Goal: Information Seeking & Learning: Learn about a topic

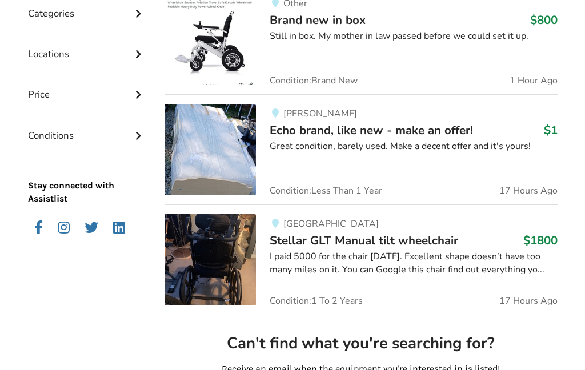
scroll to position [335, 0]
click at [174, 344] on h2 "Can't find what you're searching for?" at bounding box center [361, 344] width 374 height 20
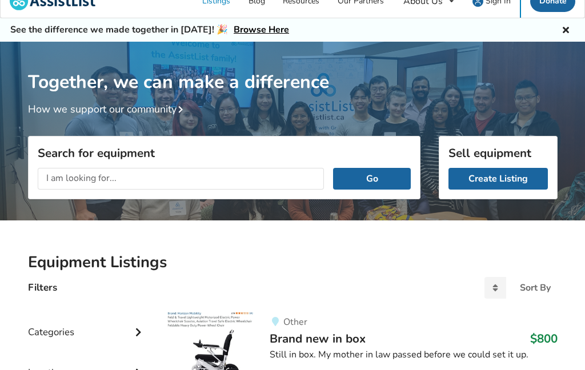
scroll to position [0, 0]
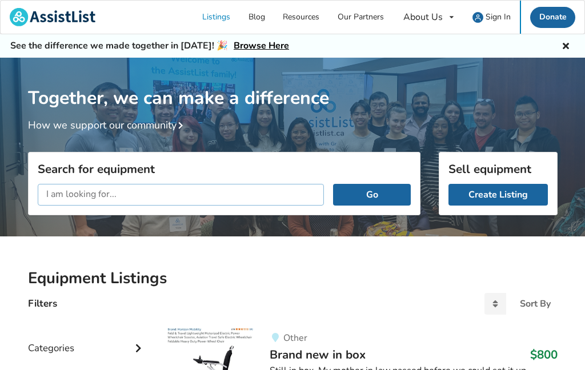
click at [154, 187] on input "text" at bounding box center [181, 195] width 287 height 22
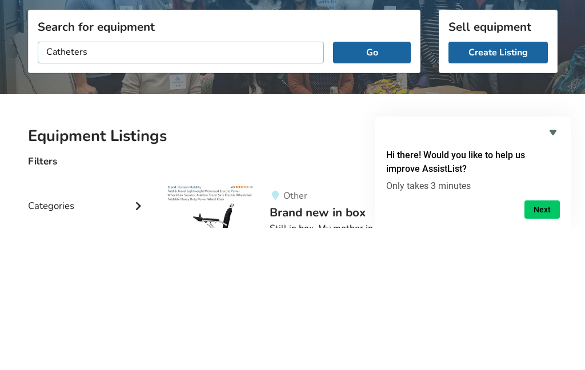
type input "Catheters"
click at [390, 184] on button "Go" at bounding box center [371, 195] width 77 height 22
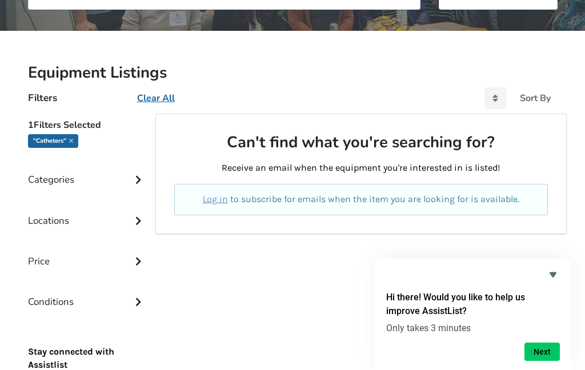
scroll to position [212, 0]
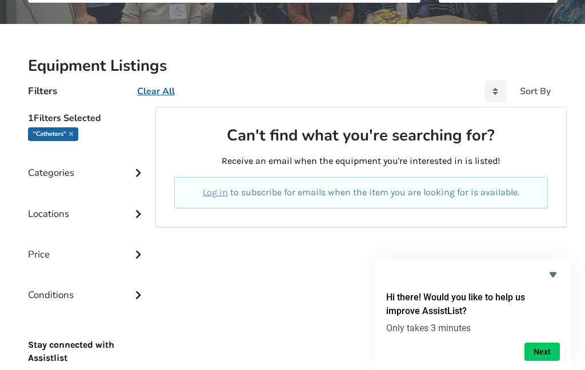
click at [141, 174] on icon at bounding box center [138, 172] width 11 height 10
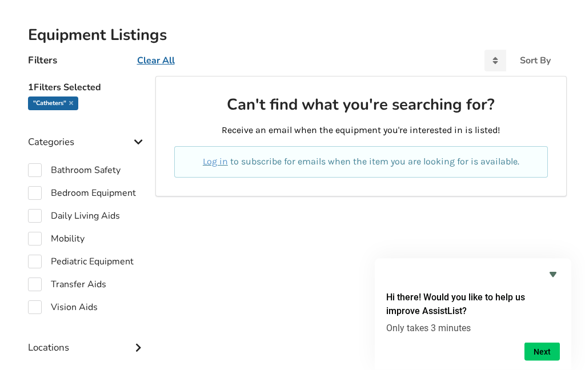
scroll to position [244, 0]
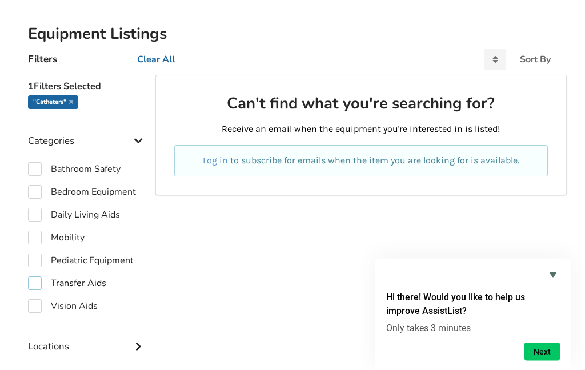
click at [100, 281] on label "Transfer Aids" at bounding box center [67, 284] width 78 height 14
checkbox input "true"
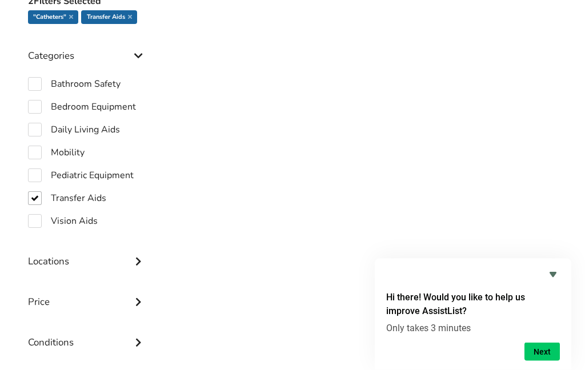
click at [370, 157] on div at bounding box center [360, 219] width 411 height 458
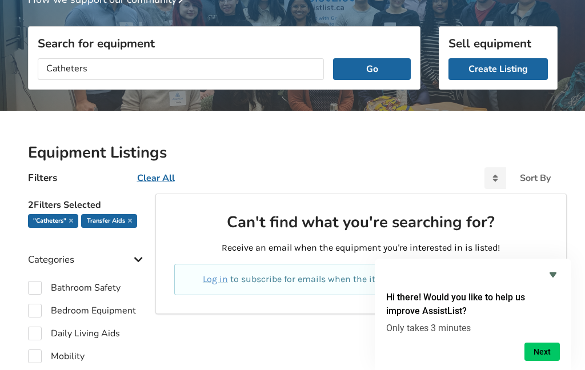
scroll to position [125, 0]
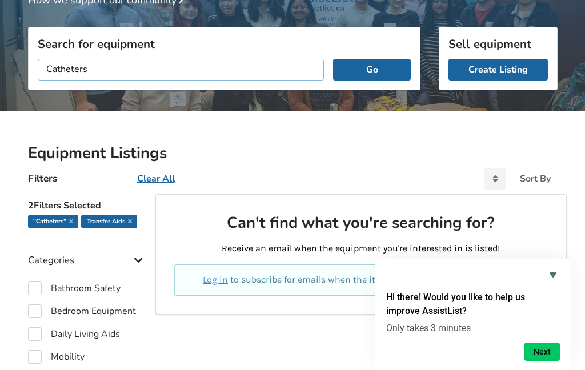
click at [118, 59] on input "Catheters" at bounding box center [181, 70] width 287 height 22
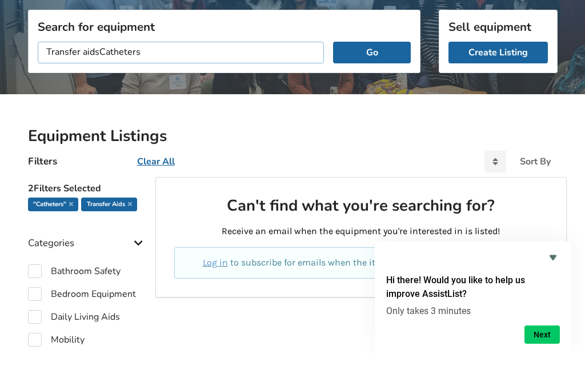
click at [165, 59] on input "Transfer aidsCatheters" at bounding box center [181, 70] width 287 height 22
click at [146, 59] on input "Transfer aidsCatheters" at bounding box center [181, 70] width 287 height 22
click at [143, 59] on input "Transfer aidsCatheters" at bounding box center [181, 70] width 287 height 22
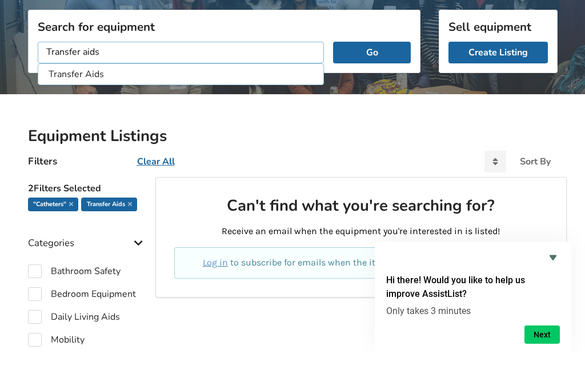
type input "Transfer aids"
click at [383, 59] on button "Go" at bounding box center [371, 70] width 77 height 22
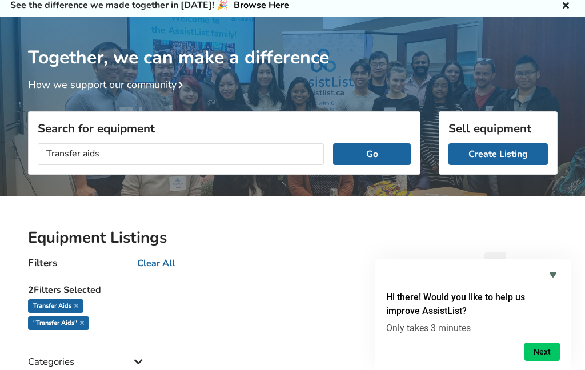
scroll to position [44, 0]
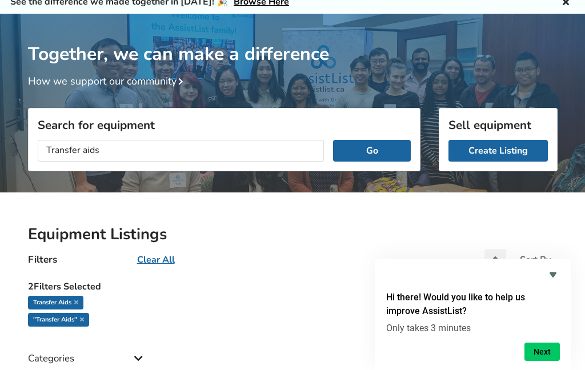
click at [371, 149] on button "Go" at bounding box center [371, 151] width 77 height 22
click at [390, 146] on button "Go" at bounding box center [371, 151] width 77 height 22
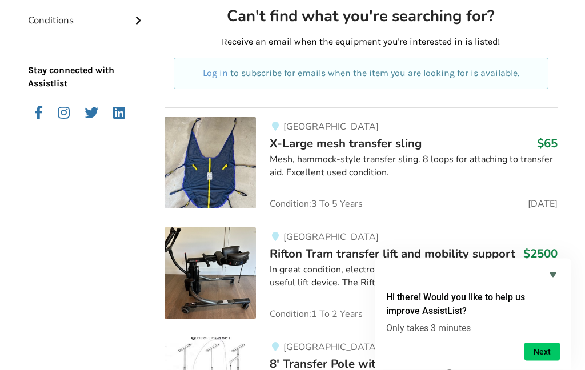
scroll to position [669, 0]
click at [222, 162] on img at bounding box center [210, 162] width 91 height 91
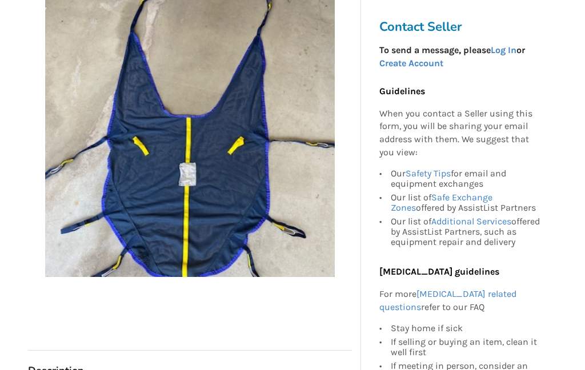
scroll to position [267, 0]
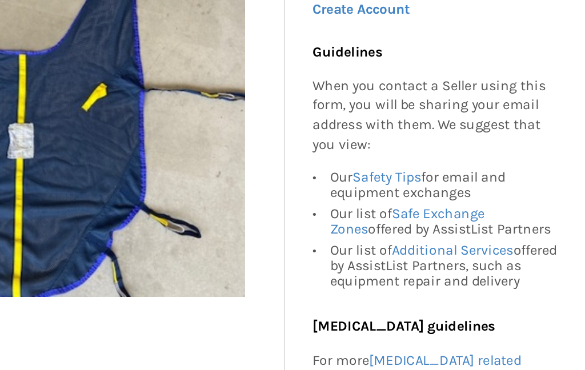
click at [391, 192] on link "Safe Exchange Zones" at bounding box center [442, 202] width 102 height 21
